Goal: Information Seeking & Learning: Understand process/instructions

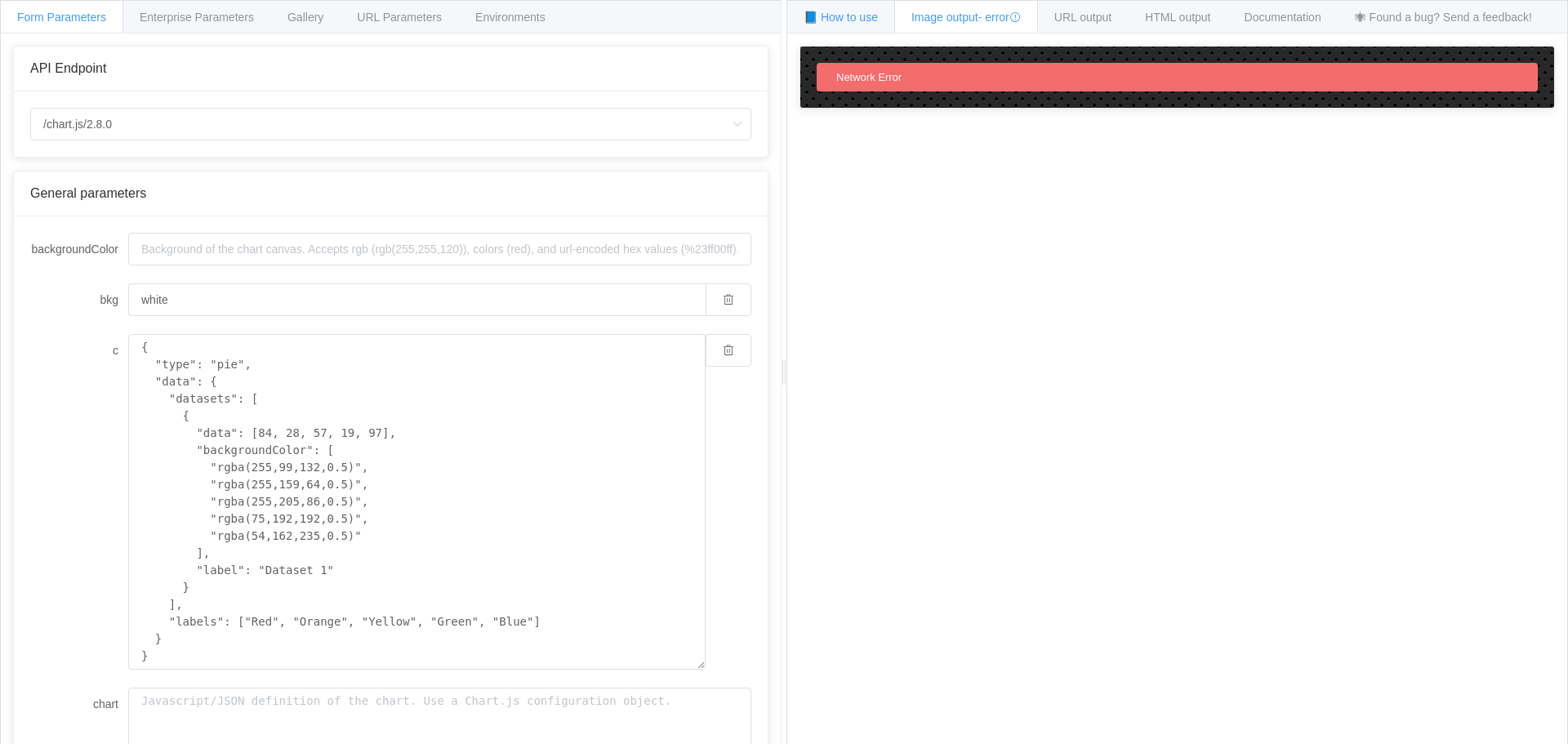
click at [855, 26] on div "📘 How to use" at bounding box center [840, 16] width 108 height 33
click at [1291, 24] on div "Documentation" at bounding box center [1282, 16] width 111 height 33
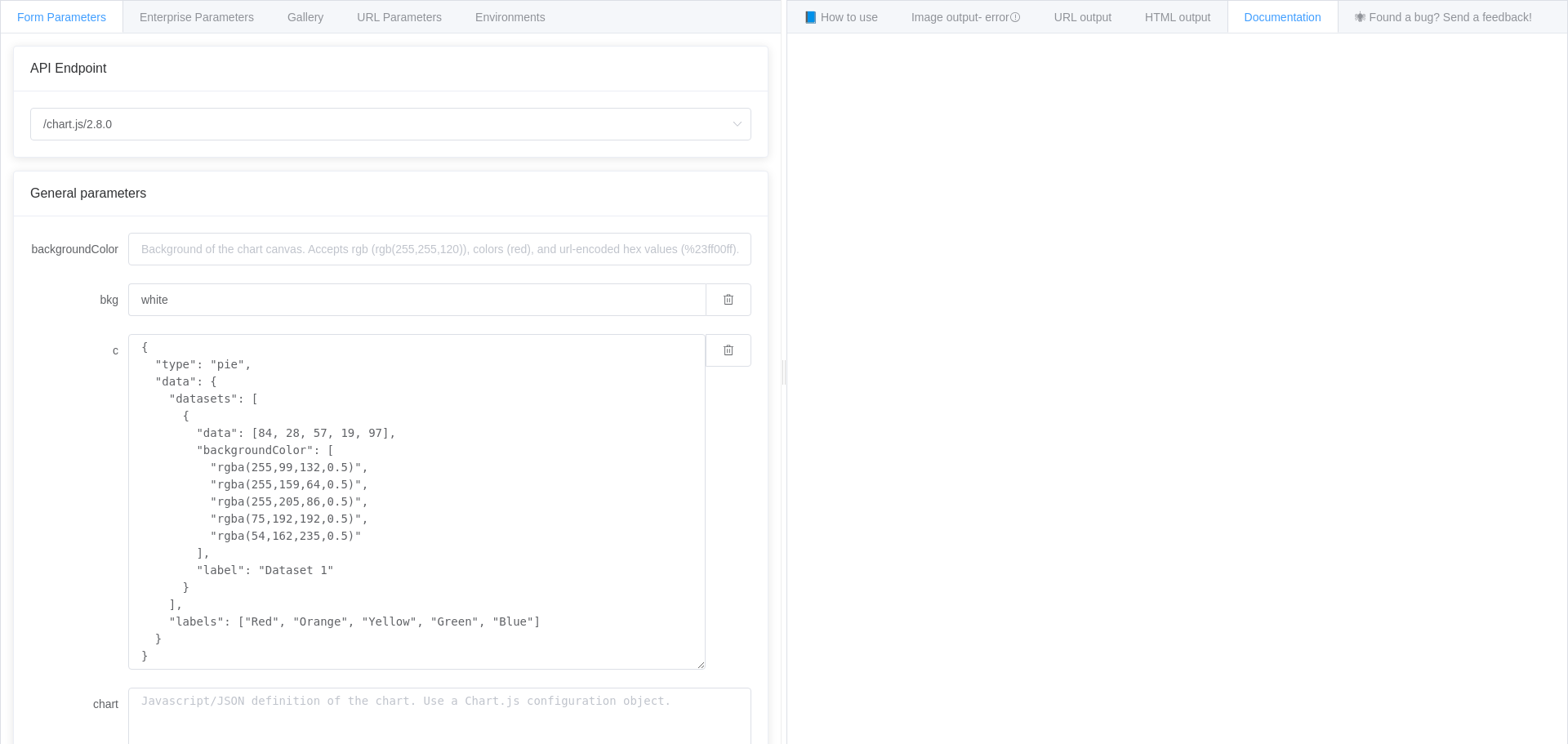
click at [1274, 18] on span "Documentation" at bounding box center [1282, 17] width 76 height 13
click at [140, 131] on input "/chart.js/2.8.0" at bounding box center [390, 124] width 721 height 33
click at [139, 124] on input "/chart.js/2.8.0" at bounding box center [390, 124] width 721 height 33
click at [535, 8] on div "Environments" at bounding box center [510, 16] width 105 height 33
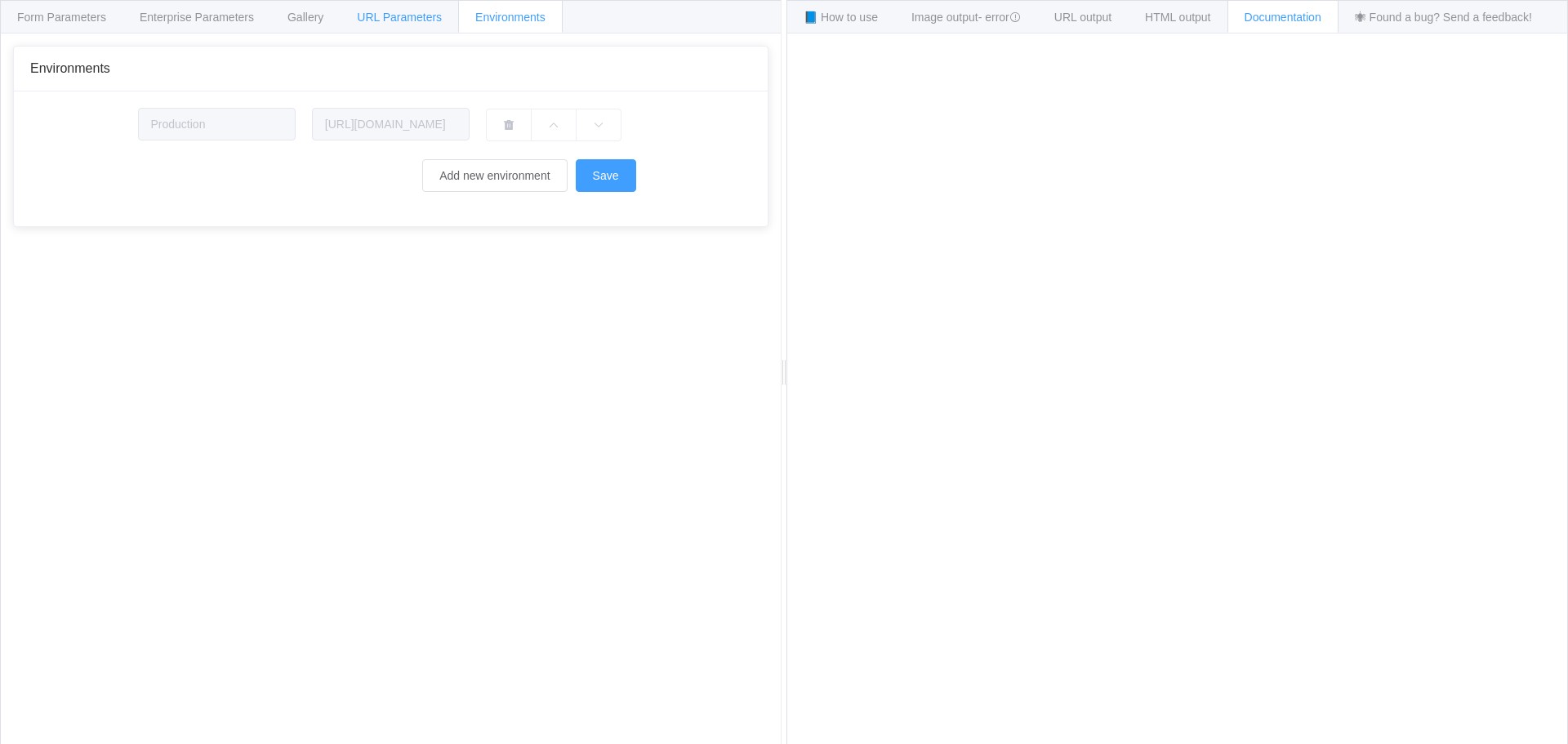
click at [400, 15] on span "URL Parameters" at bounding box center [399, 17] width 85 height 13
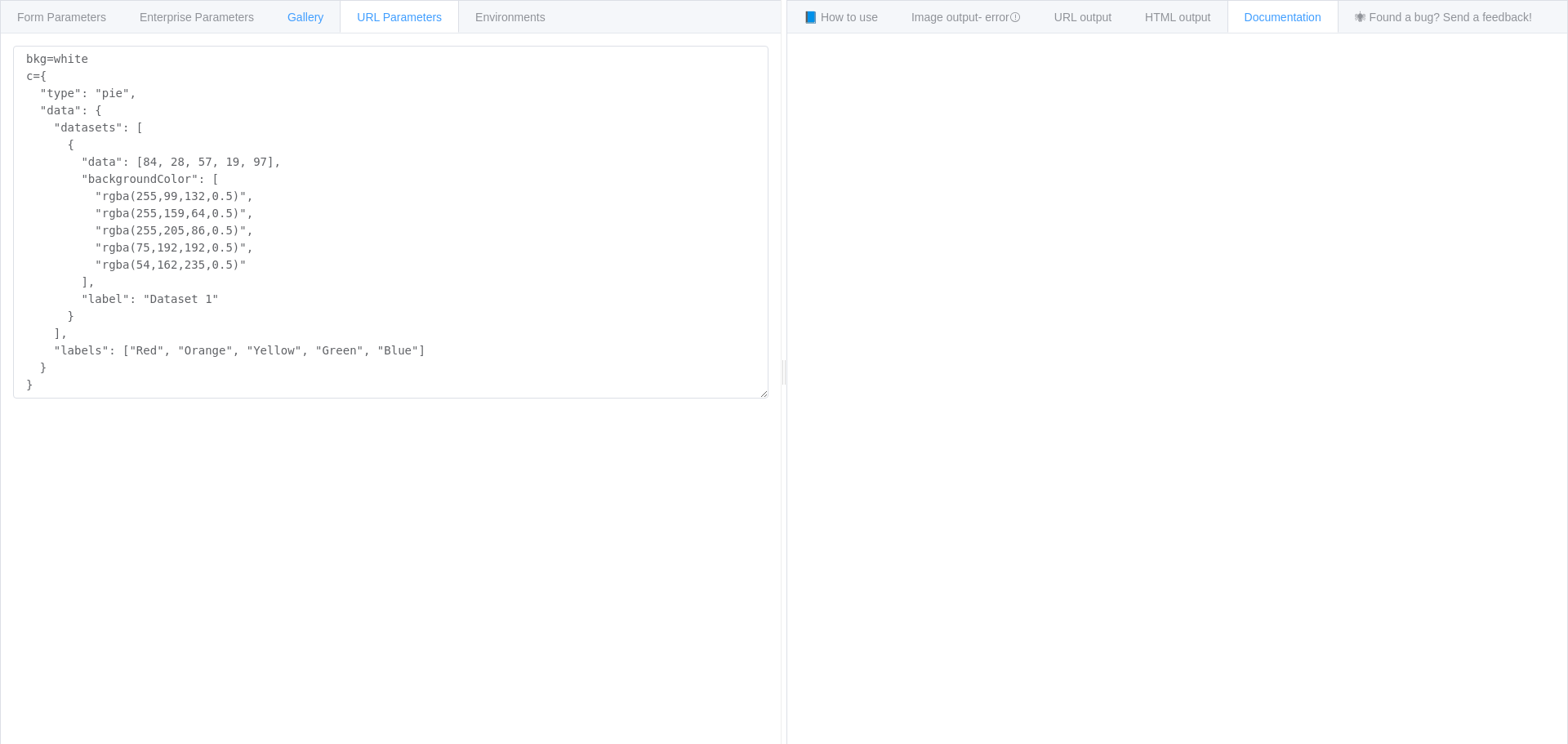
click at [327, 15] on div "Gallery" at bounding box center [305, 16] width 70 height 33
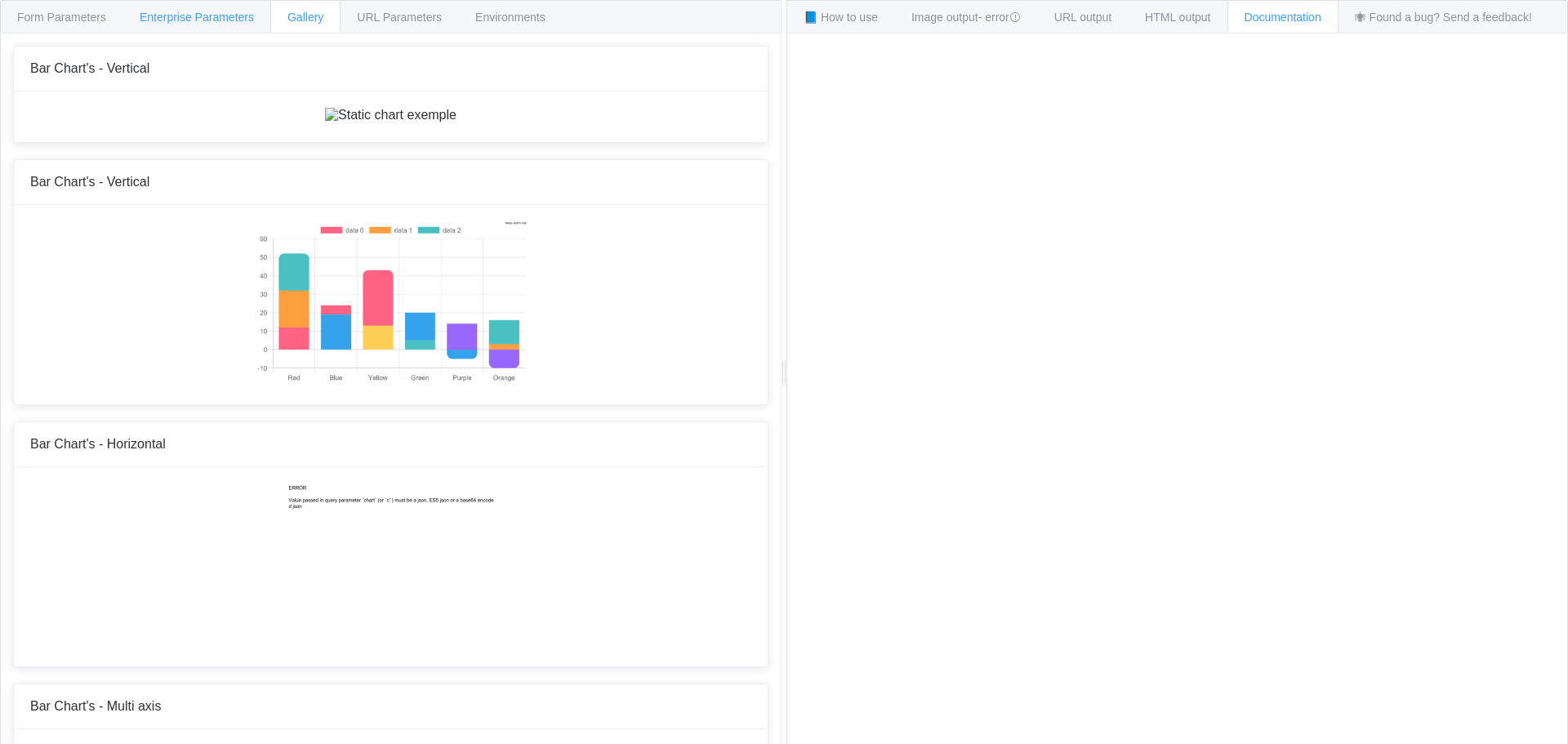
click at [182, 19] on span "Enterprise Parameters" at bounding box center [196, 17] width 114 height 13
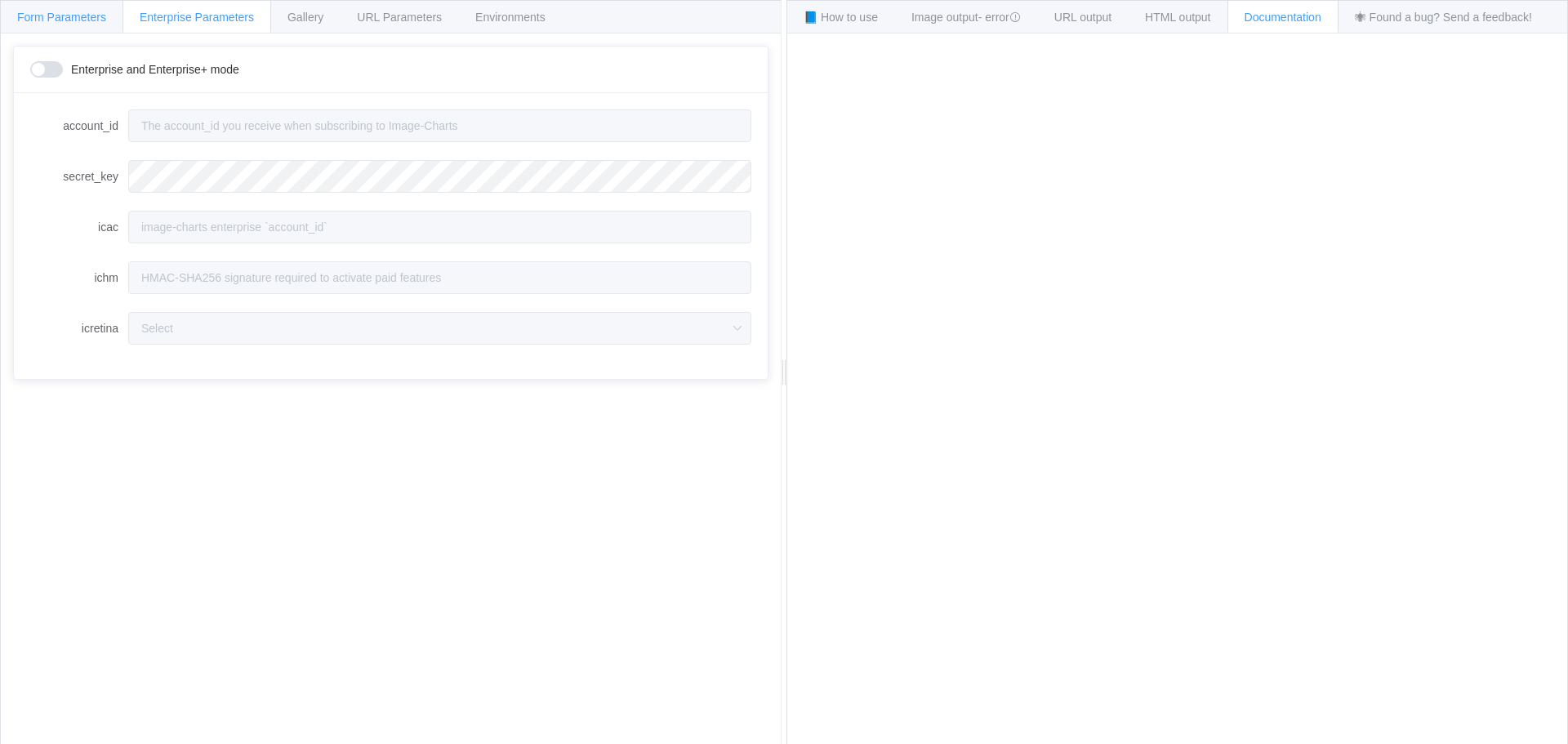
click at [64, 18] on span "Form Parameters" at bounding box center [61, 17] width 89 height 13
